Goal: Information Seeking & Learning: Learn about a topic

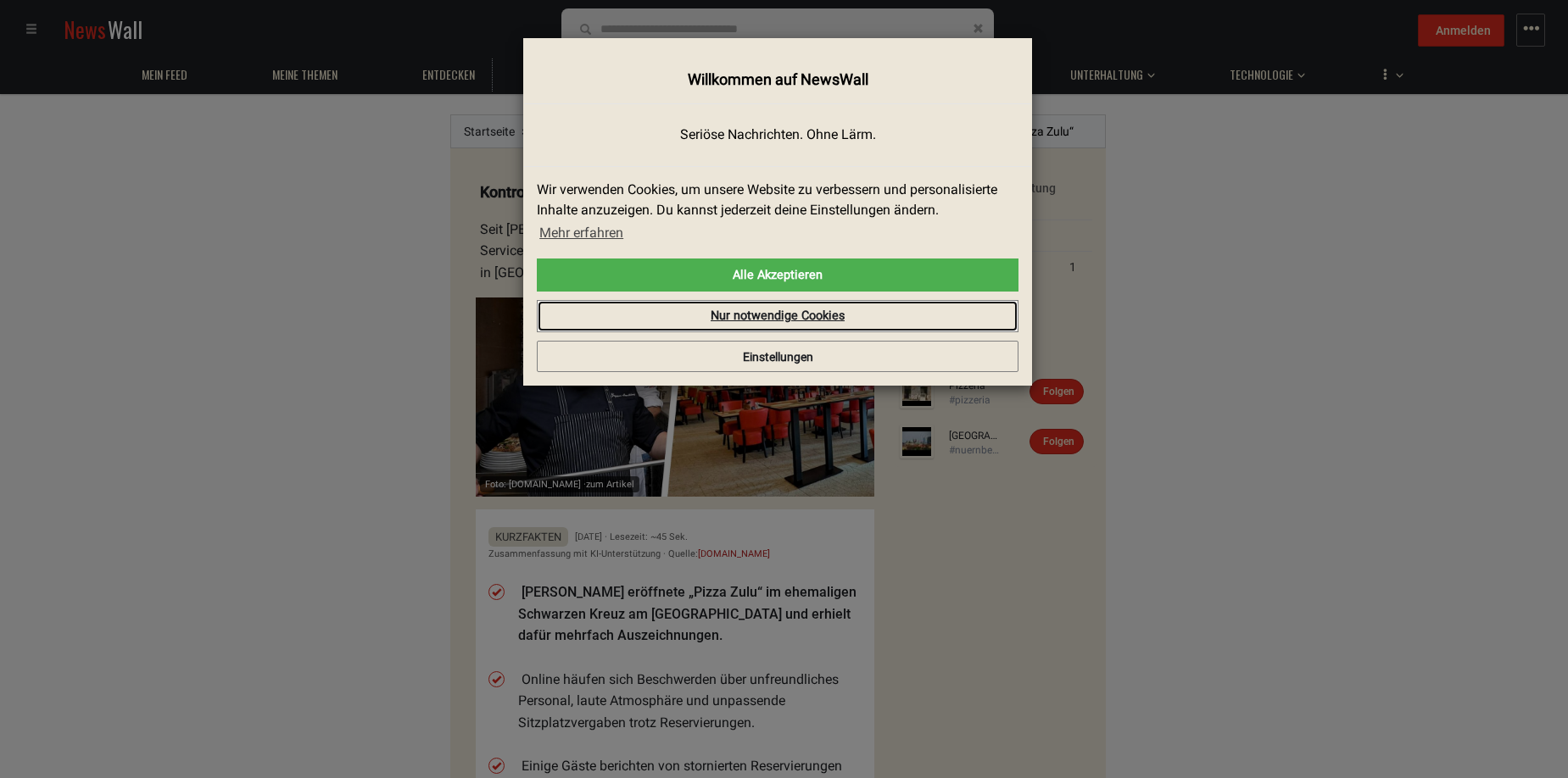
click at [743, 312] on link "Nur notwendige Cookies" at bounding box center [777, 316] width 481 height 32
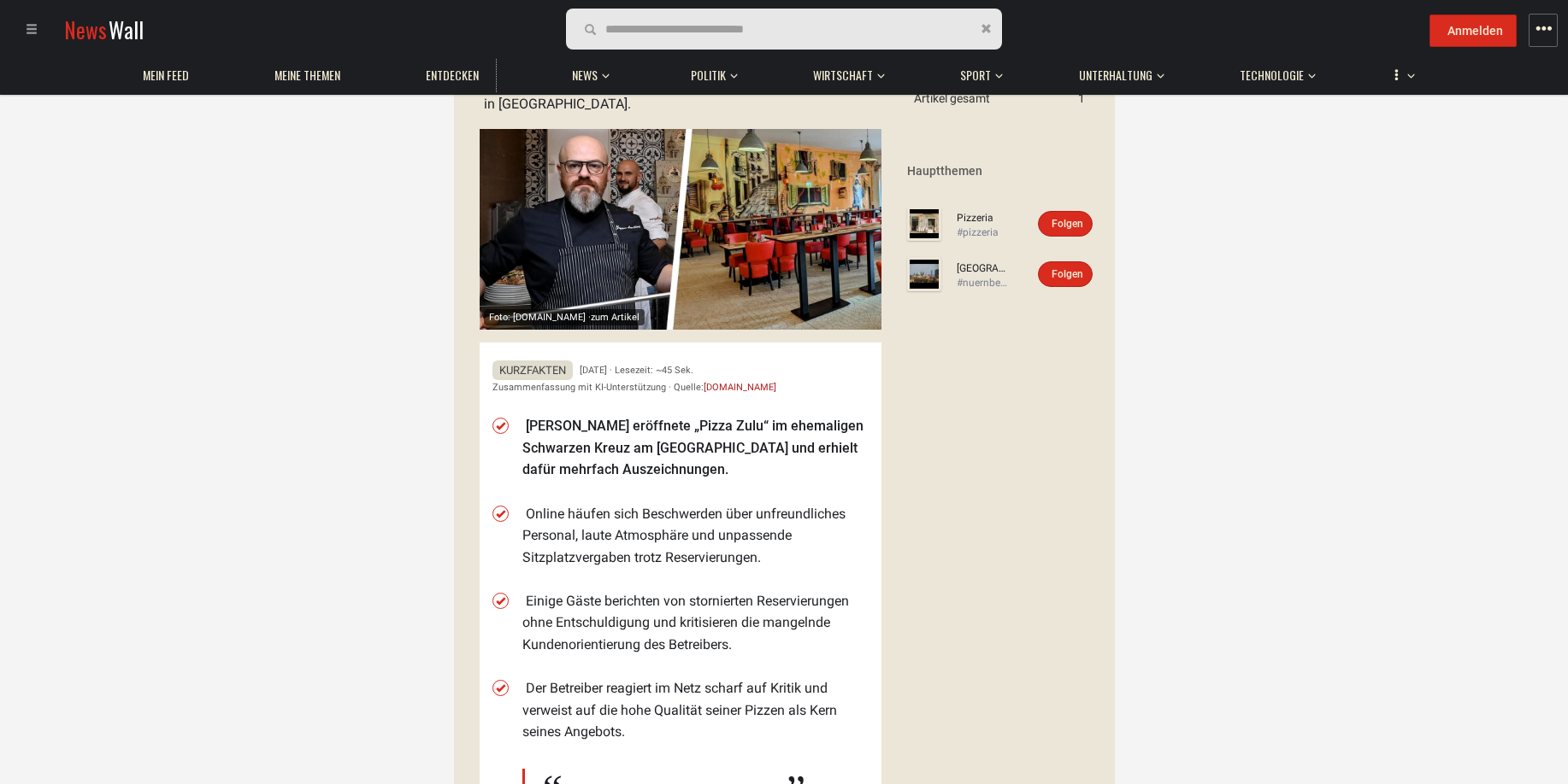
scroll to position [257, 0]
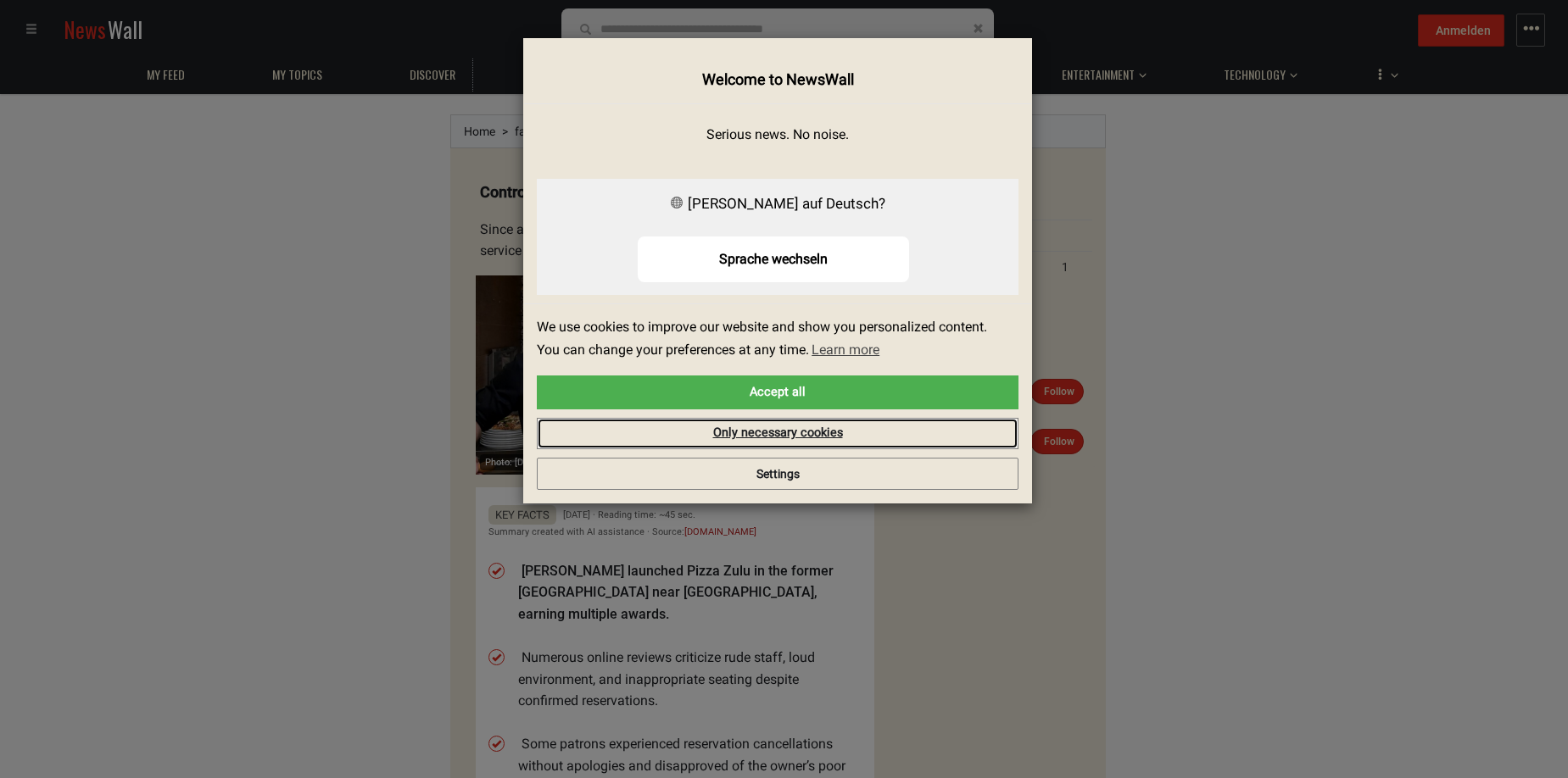
click at [781, 433] on link "Only necessary cookies" at bounding box center [777, 434] width 481 height 32
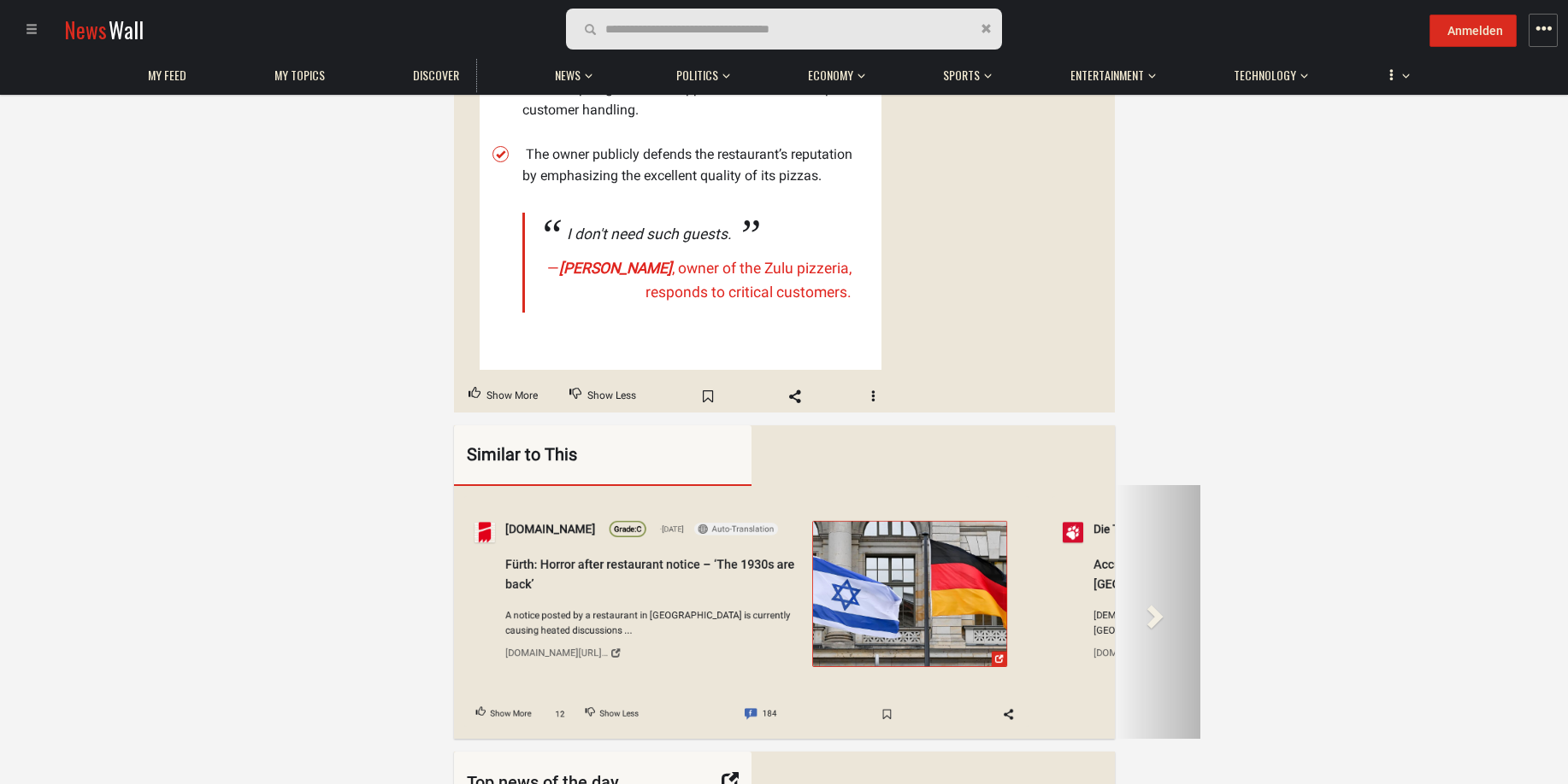
scroll to position [854, 0]
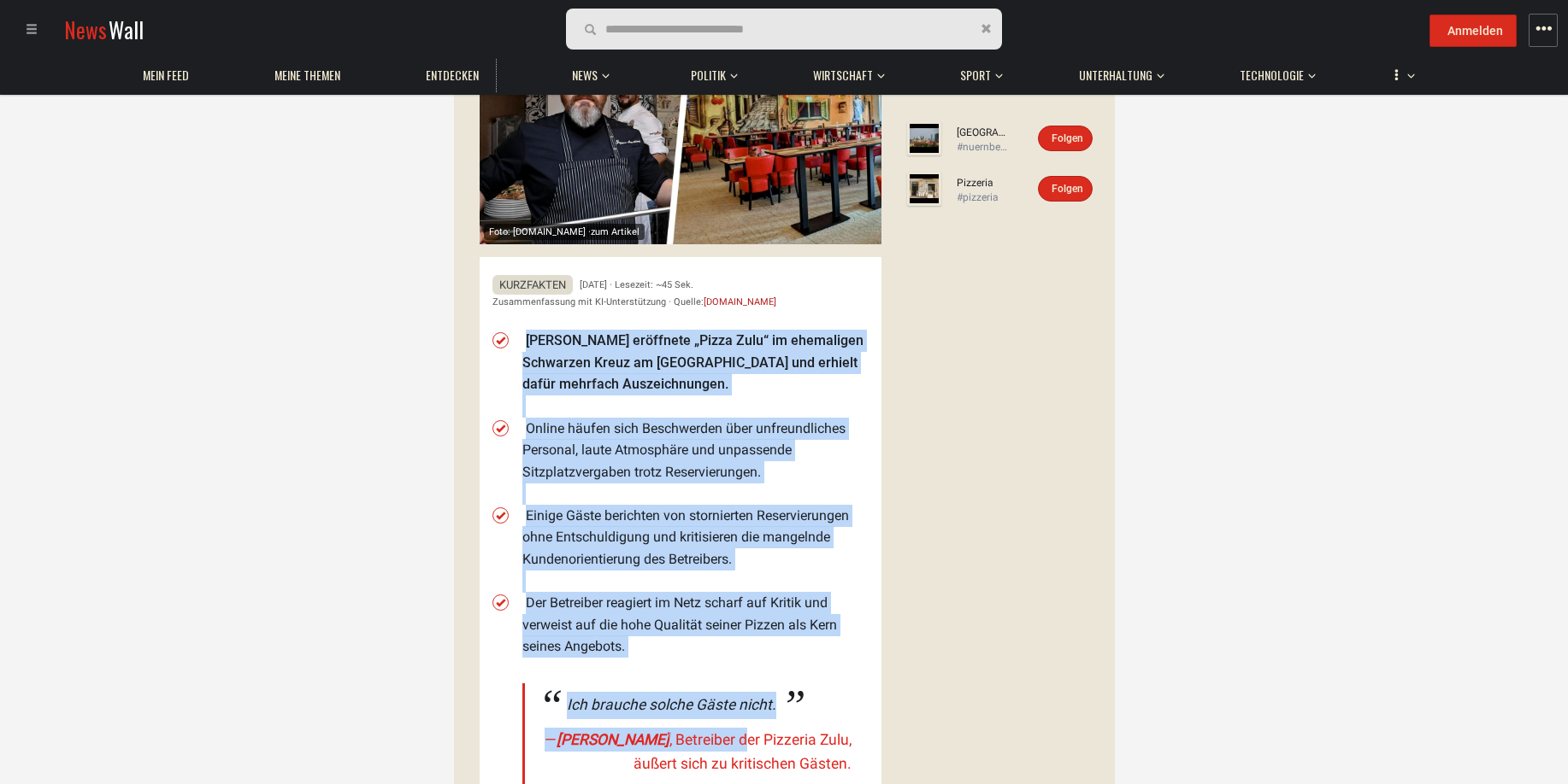
scroll to position [342, 0]
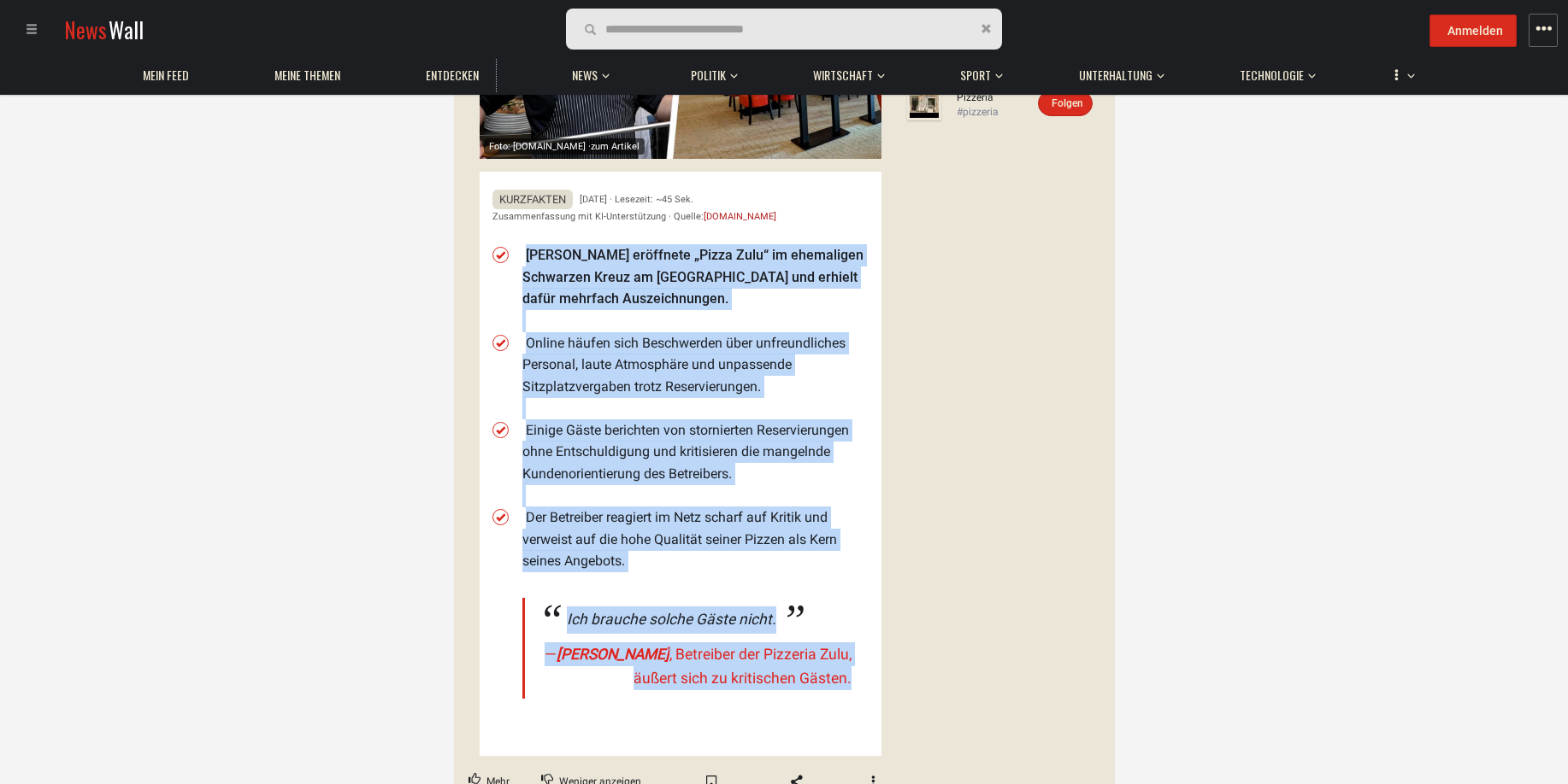
drag, startPoint x: 527, startPoint y: 406, endPoint x: 861, endPoint y: 667, distance: 423.9
click at [861, 667] on ul "[PERSON_NAME] eröffnete „Pizza Zulu“ im ehemaligen Schwarzen Kreuz am [GEOGRAPH…" at bounding box center [696, 484] width 346 height 500
copy ul "[PERSON_NAME] eröffnete „Pizza Zulu“ im ehemaligen Schwarzen Kreuz am [GEOGRAPH…"
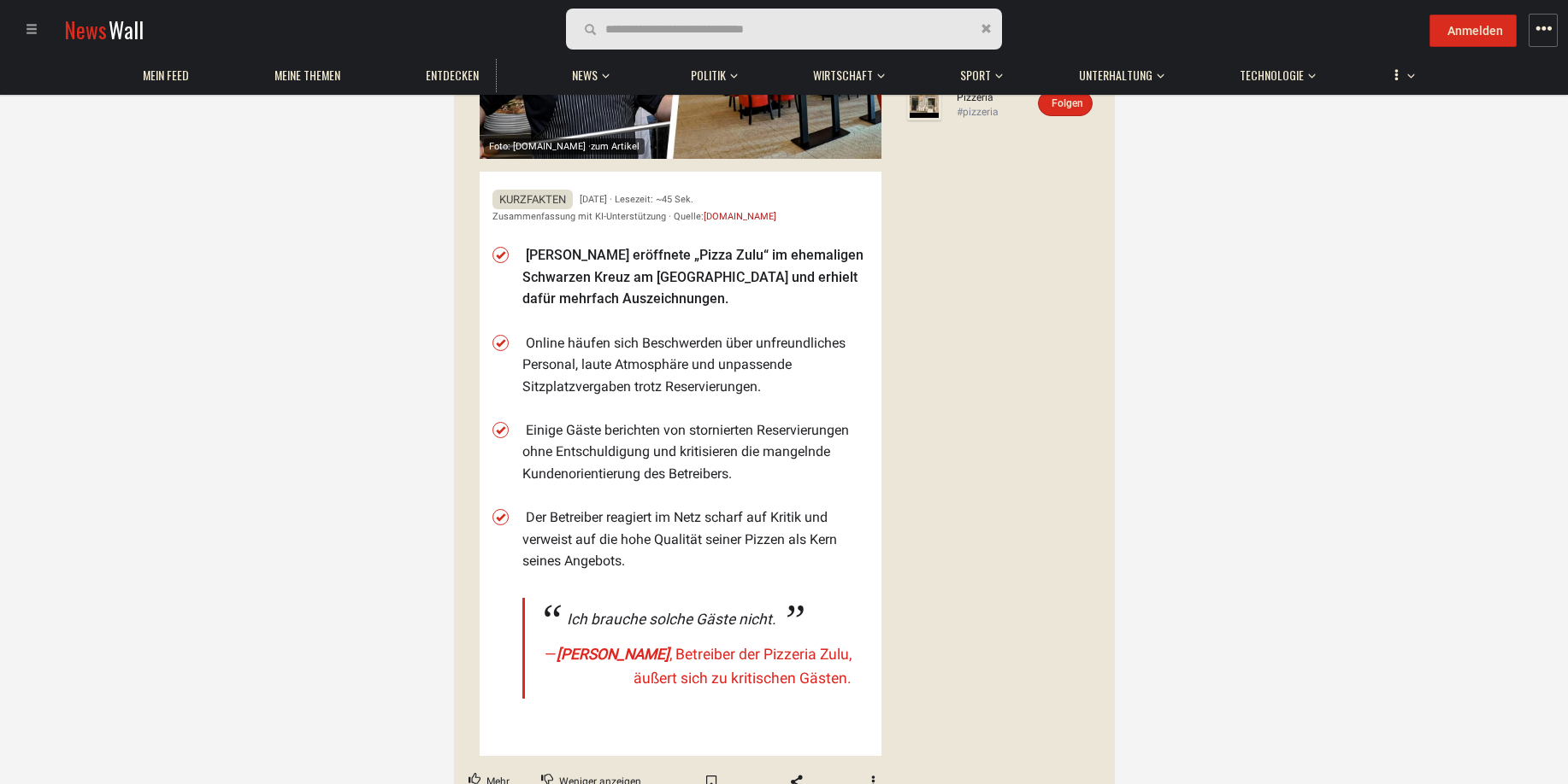
click at [976, 510] on div "Details zur Berichterstattung Zuletzt aktualisiert Artikel gesamt 1 Hauptthemen…" at bounding box center [1004, 309] width 220 height 978
click at [103, 25] on span "News" at bounding box center [85, 30] width 42 height 32
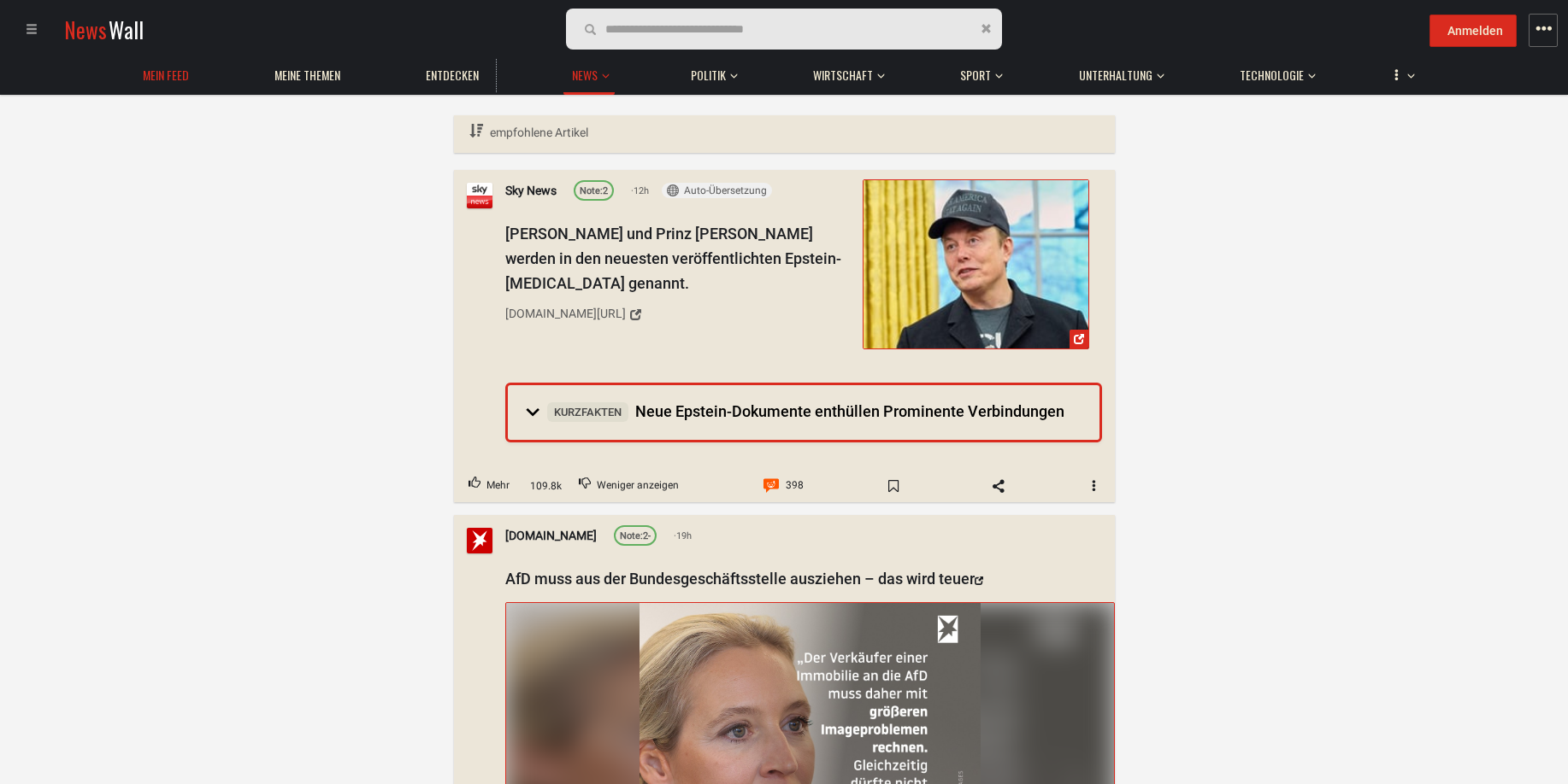
click at [168, 78] on span "Mein Feed" at bounding box center [165, 75] width 46 height 16
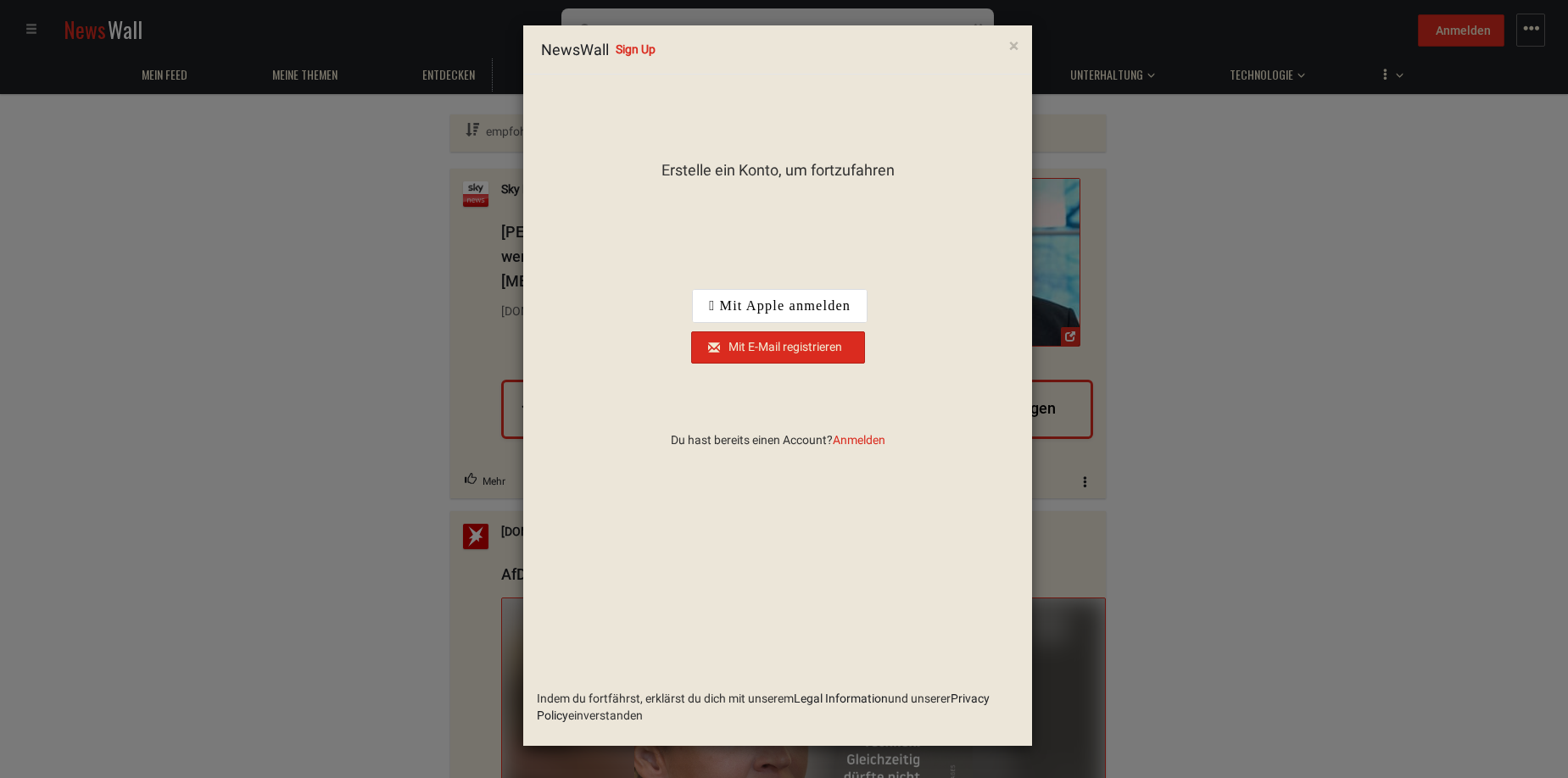
click at [318, 76] on div "× NewsWall Sign Up Erstelle ein Konto, um fortzufahren Indem du fortfährst, erk…" at bounding box center [784, 389] width 1568 height 778
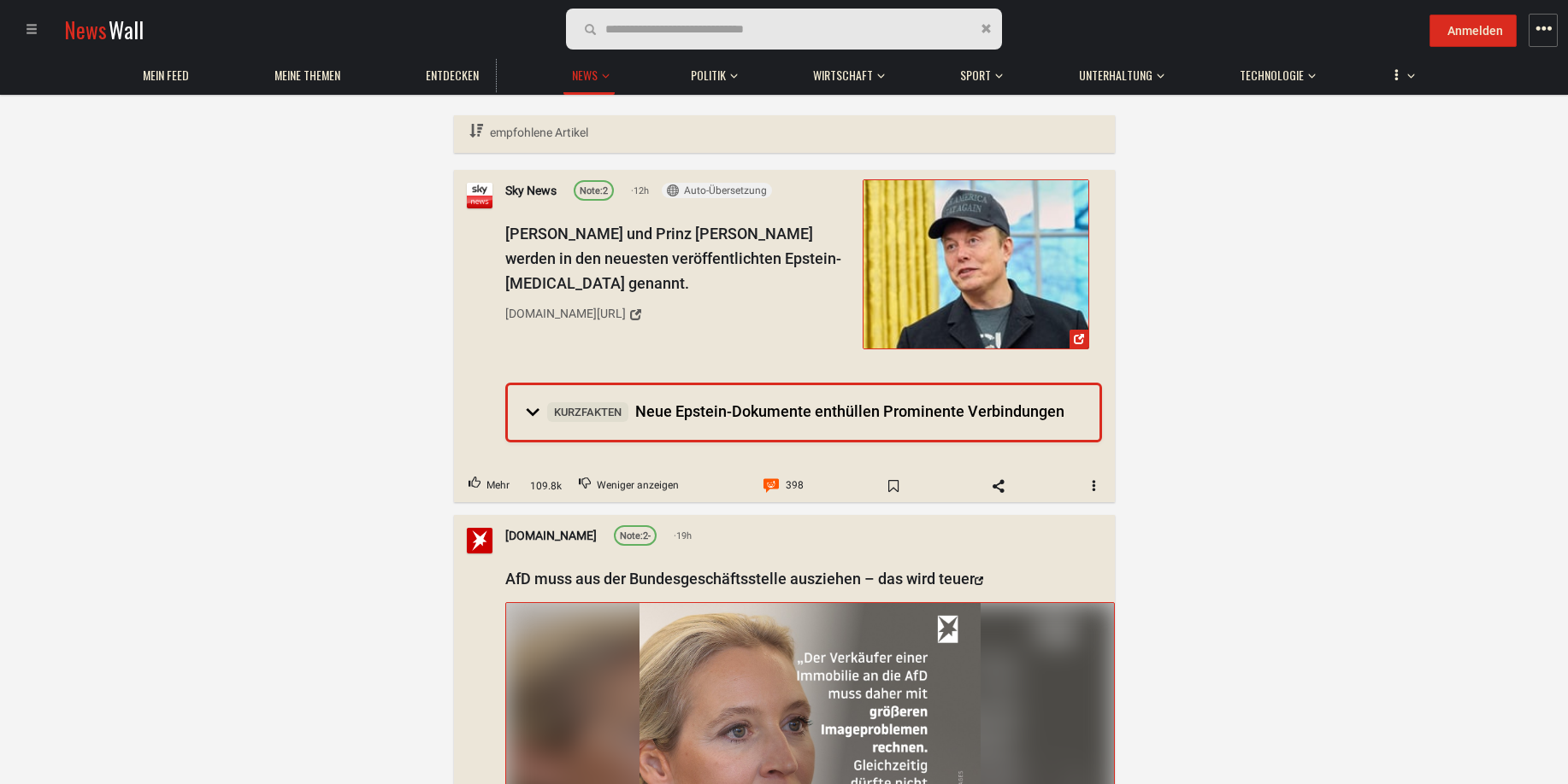
click at [320, 77] on span "Meine Themen" at bounding box center [307, 75] width 66 height 16
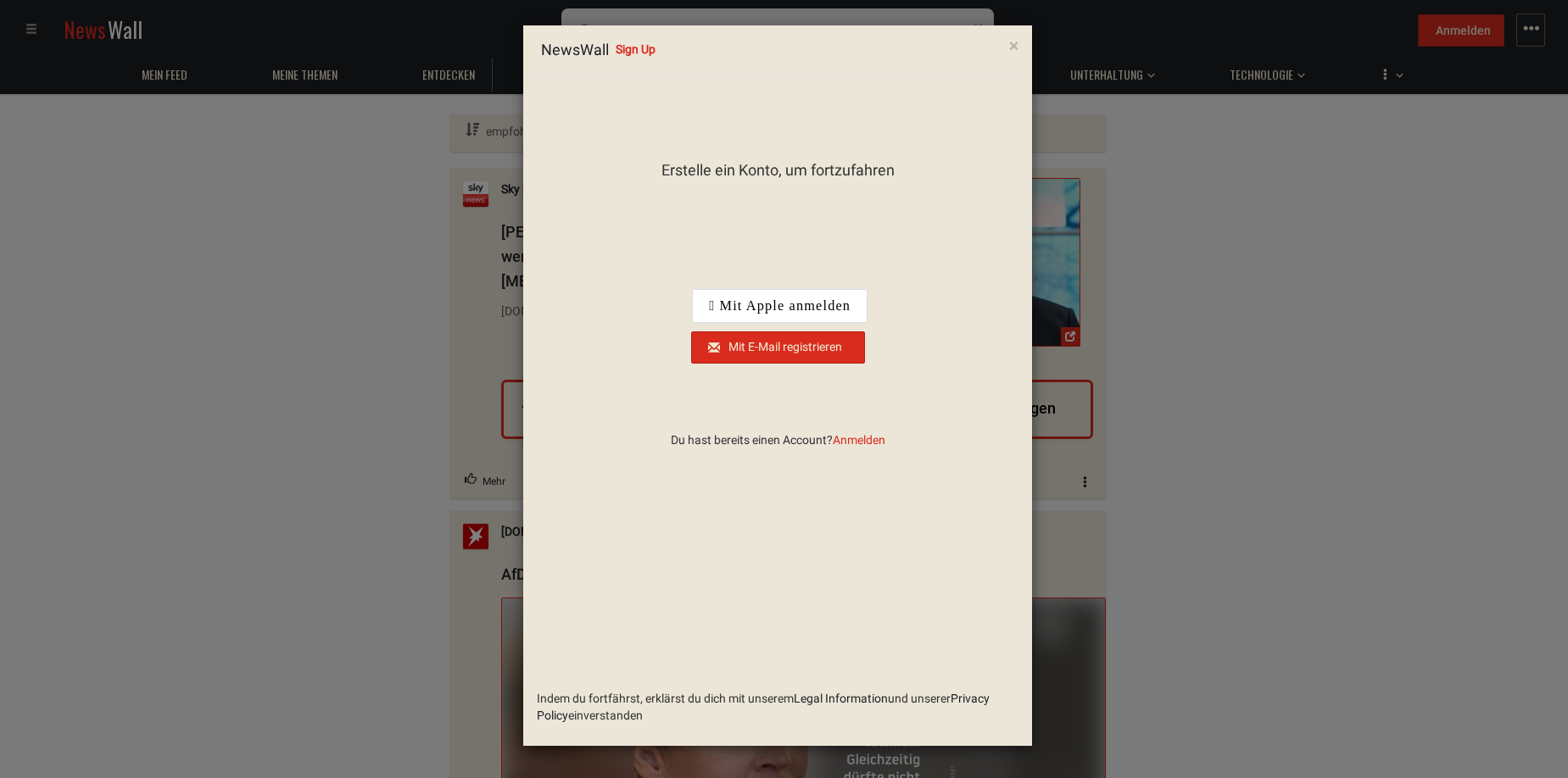
click at [293, 226] on div "× NewsWall Sign Up Erstelle ein Konto, um fortzufahren Indem du fortfährst, erk…" at bounding box center [784, 389] width 1568 height 778
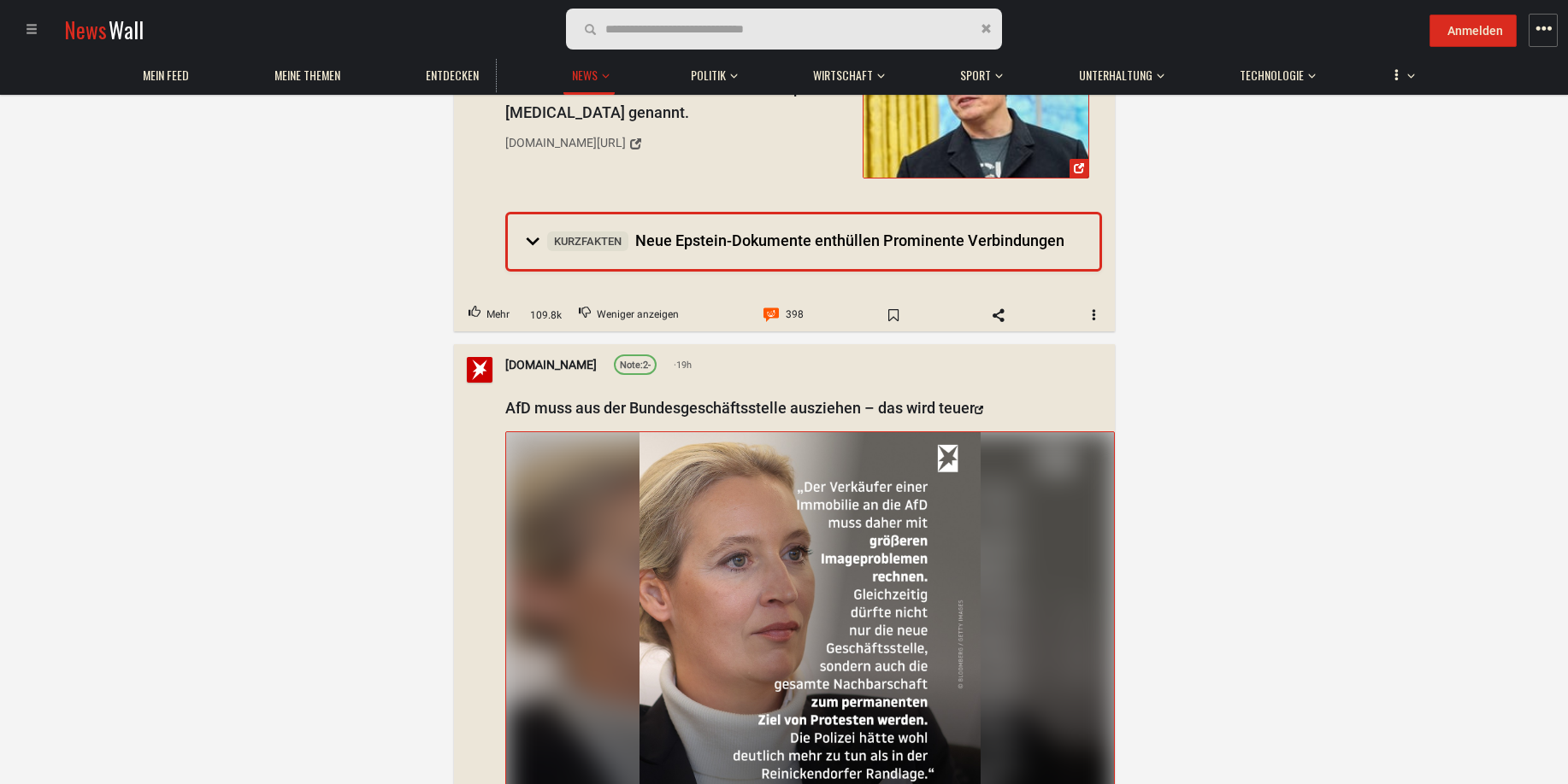
scroll to position [257, 0]
